Goal: Information Seeking & Learning: Learn about a topic

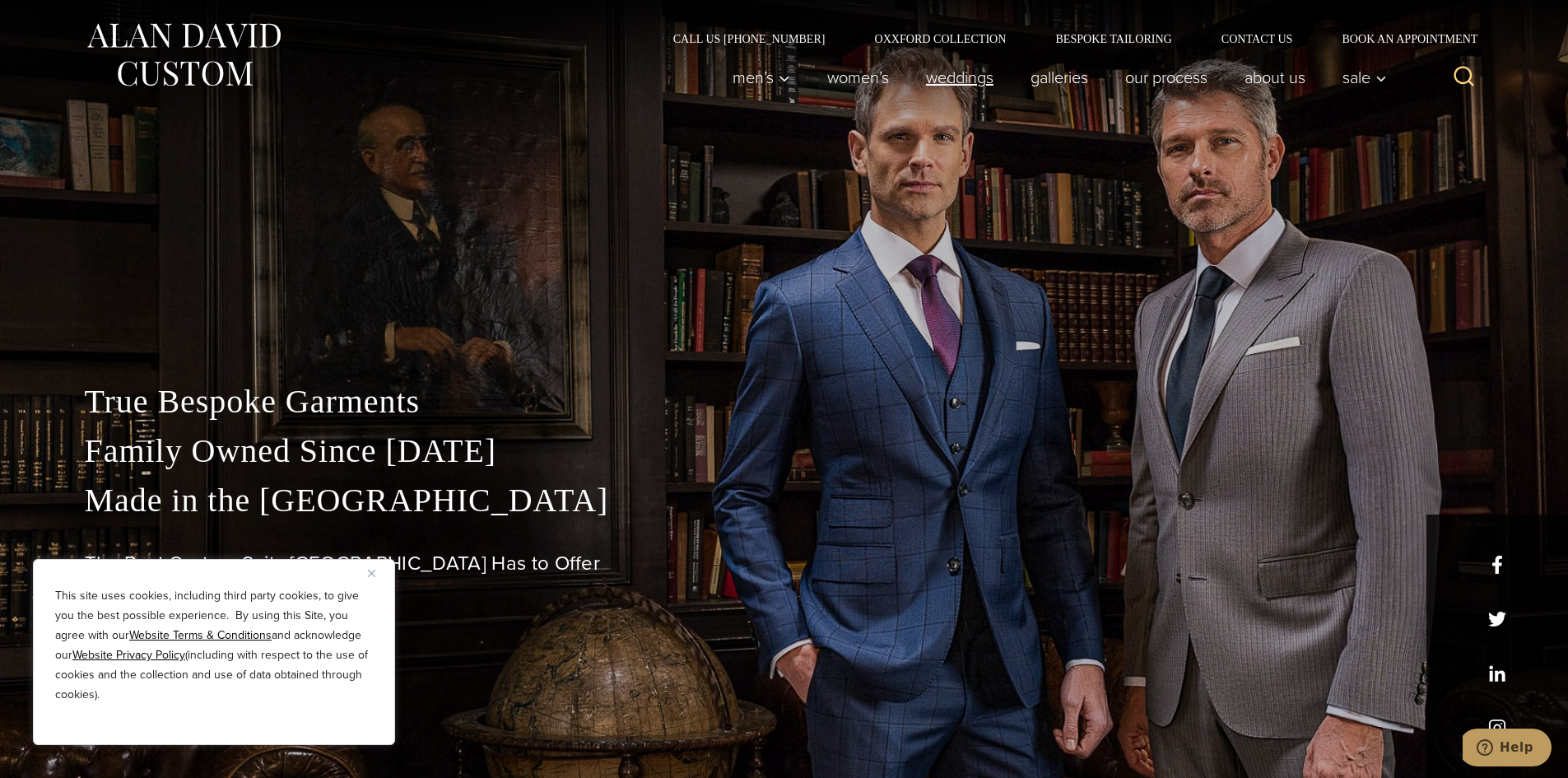
click at [952, 84] on link "weddings" at bounding box center [959, 77] width 105 height 33
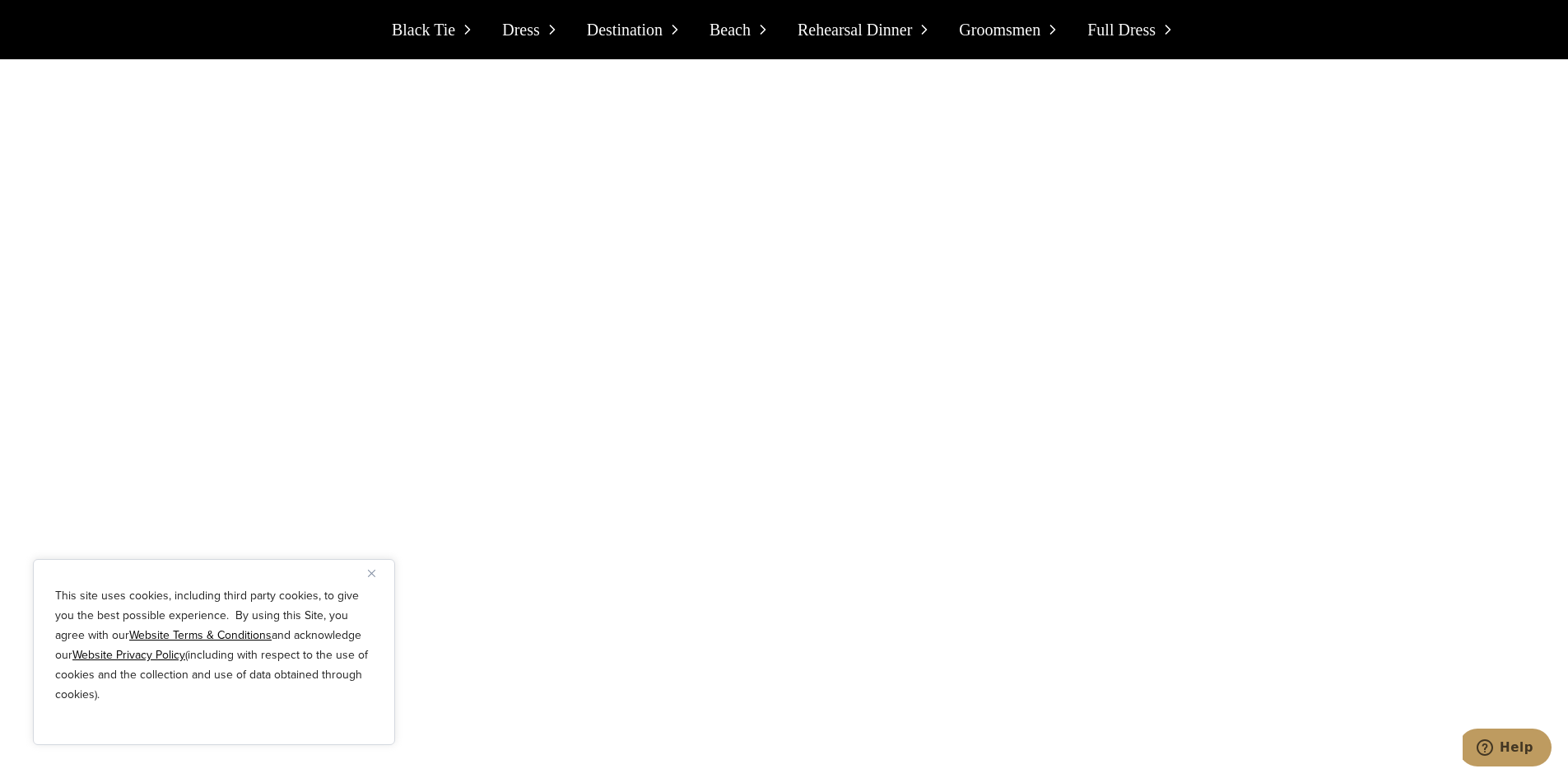
scroll to position [2390, 0]
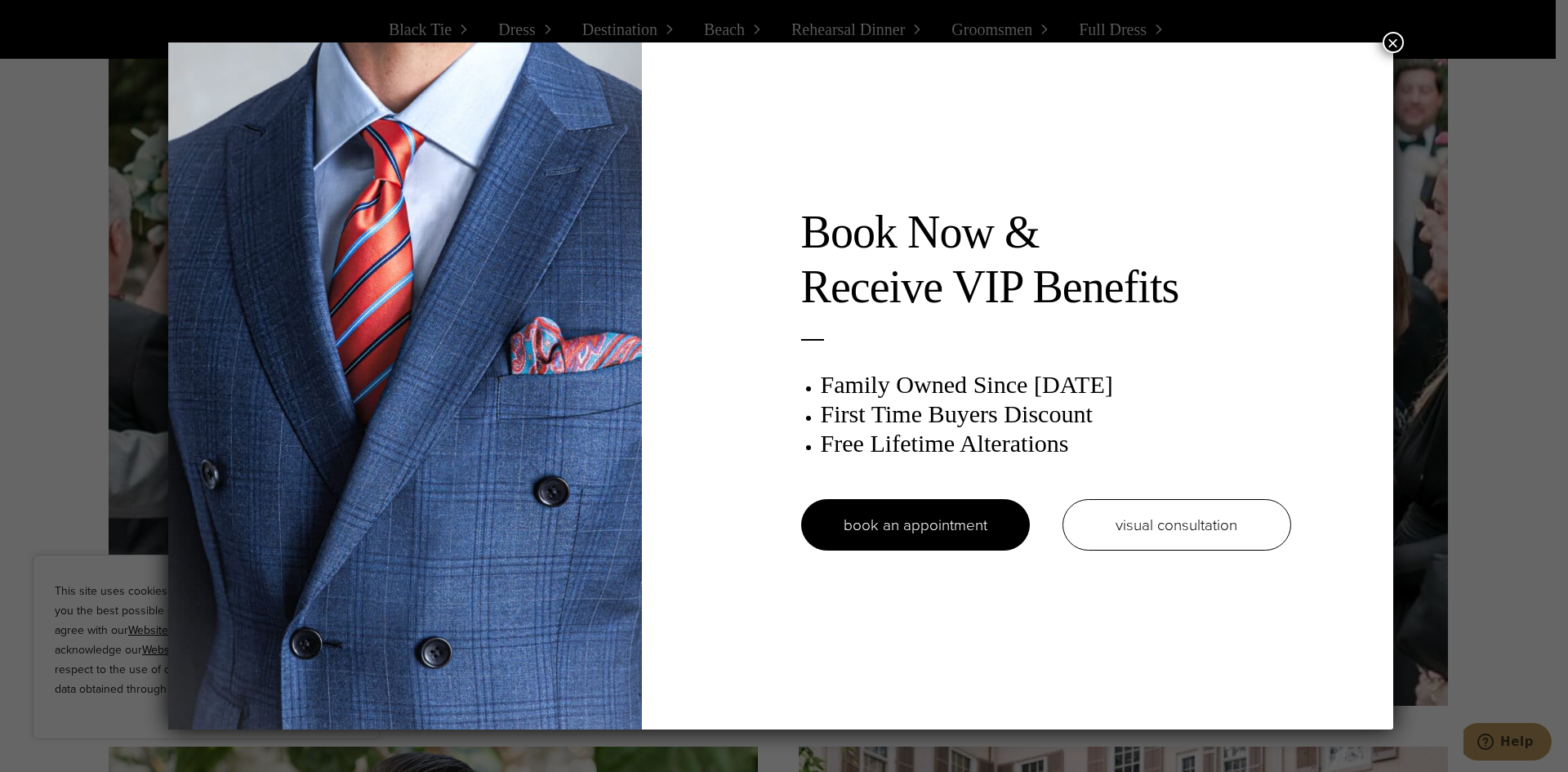
click at [1393, 40] on button "×" at bounding box center [1392, 42] width 22 height 22
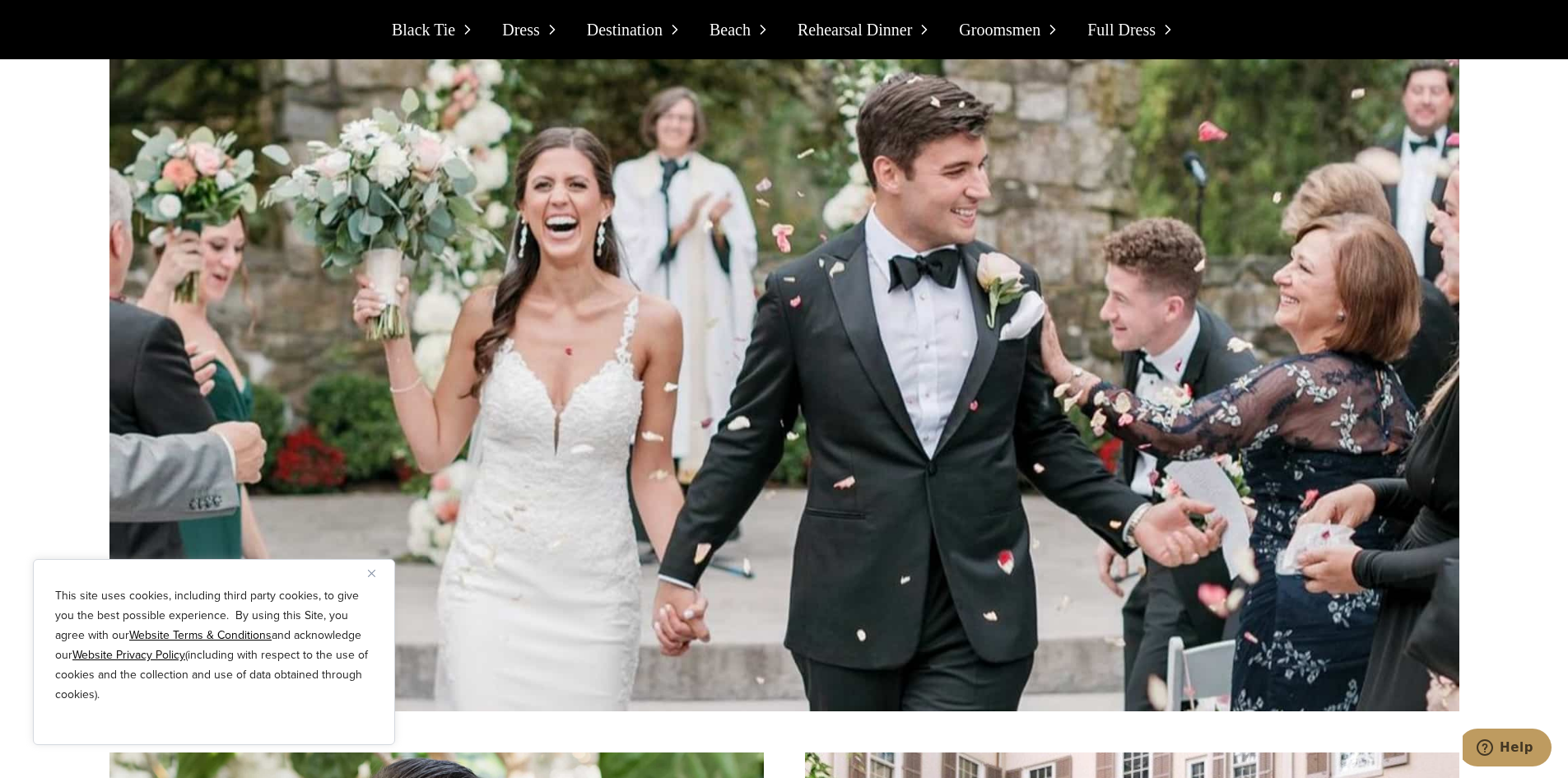
click at [1040, 36] on span "Groomsmen" at bounding box center [999, 29] width 82 height 26
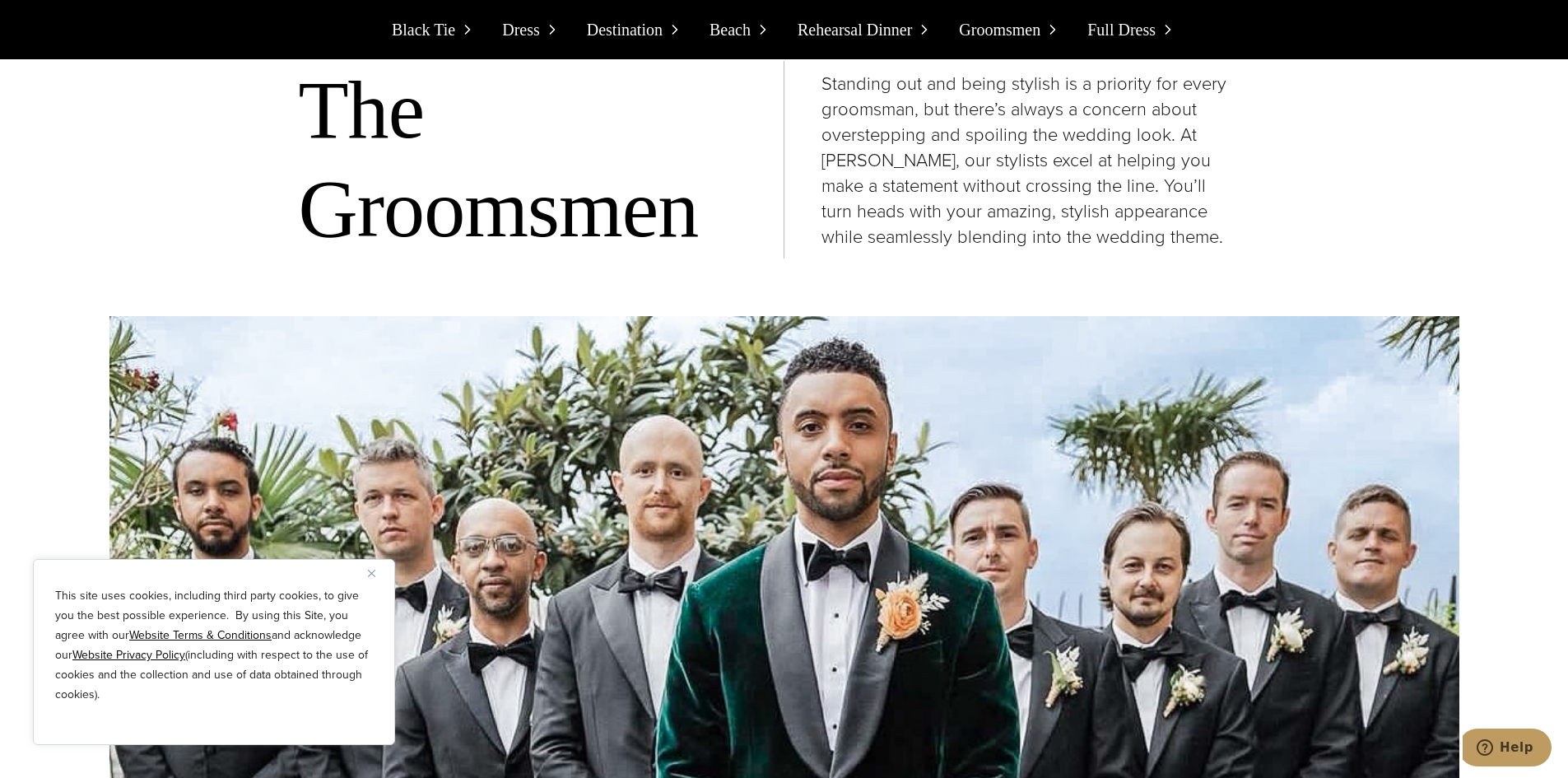
scroll to position [11749, 0]
click at [668, 23] on icon at bounding box center [675, 29] width 16 height 16
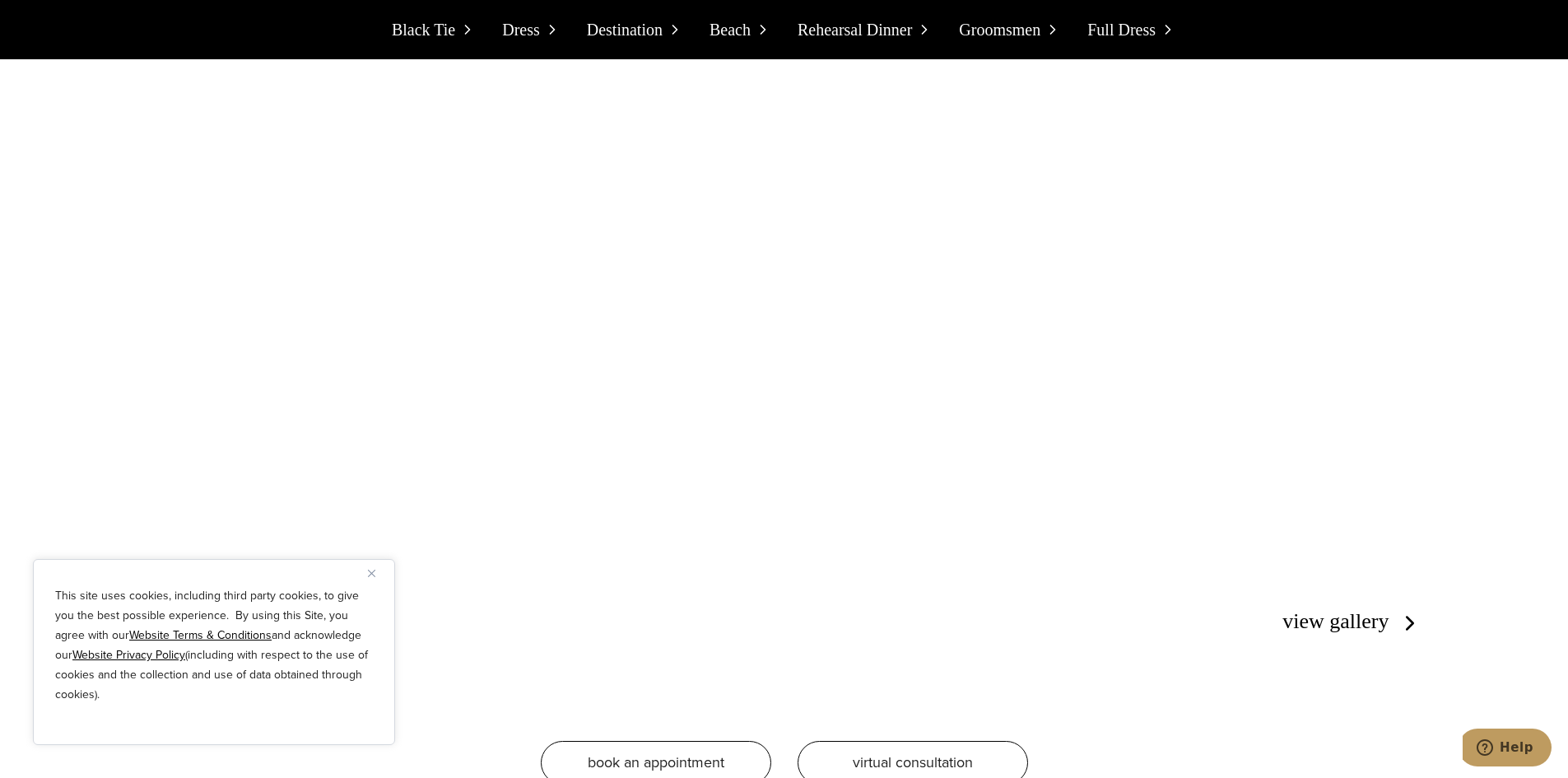
scroll to position [14724, 0]
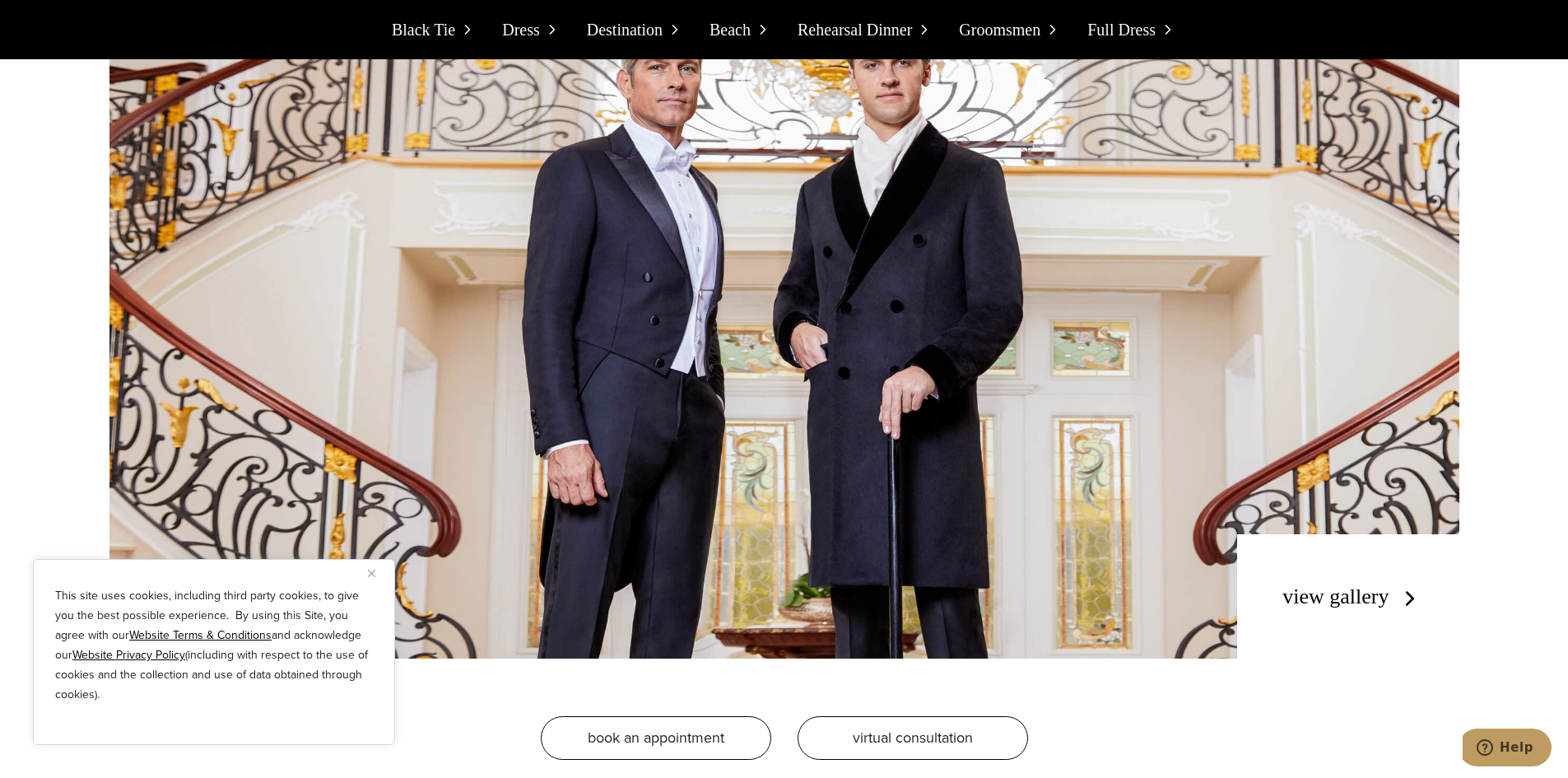
click at [1303, 585] on link "view gallery" at bounding box center [1351, 597] width 139 height 24
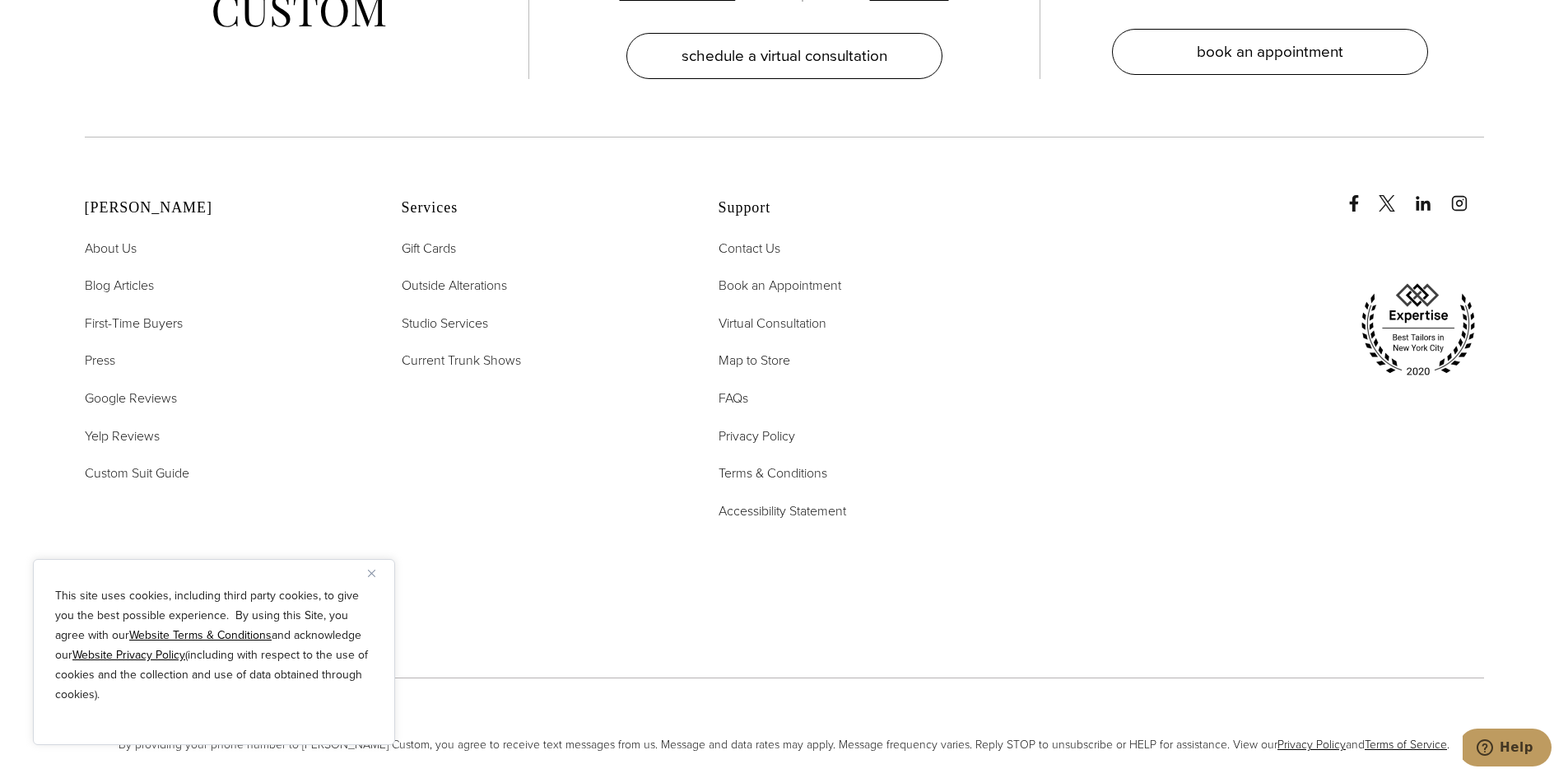
scroll to position [5864, 0]
click at [182, 322] on span "First-Time Buyers" at bounding box center [134, 319] width 98 height 19
